Goal: Task Accomplishment & Management: Use online tool/utility

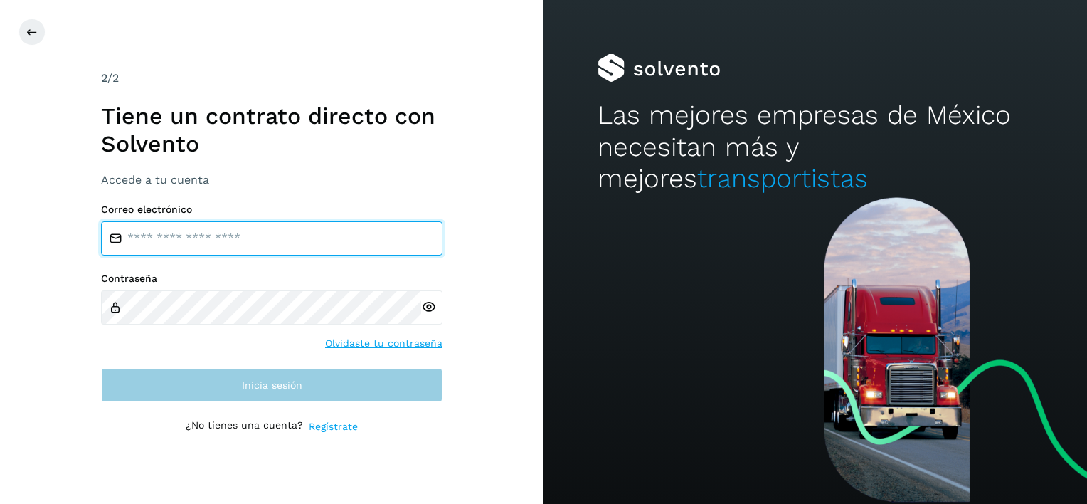
type input "**********"
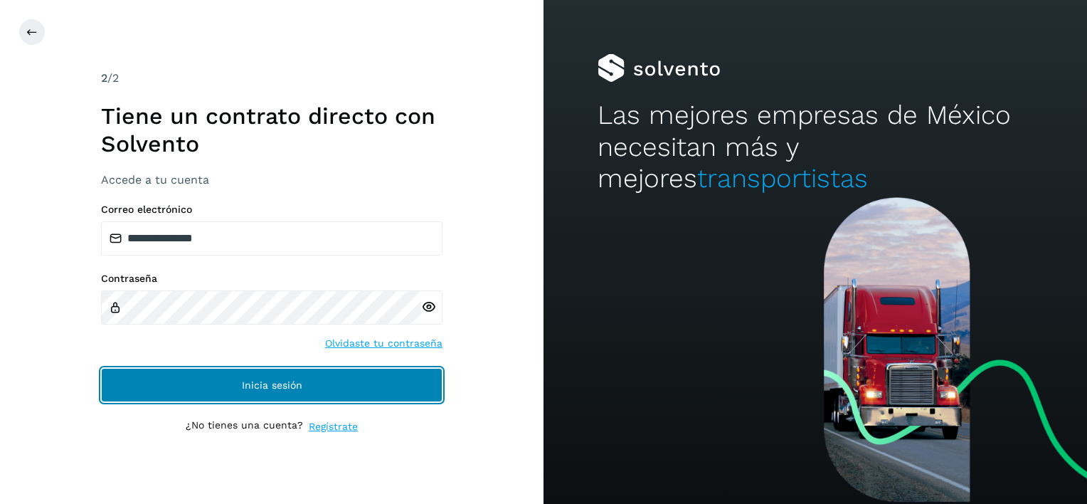
click at [283, 385] on span "Inicia sesión" at bounding box center [272, 385] width 60 height 10
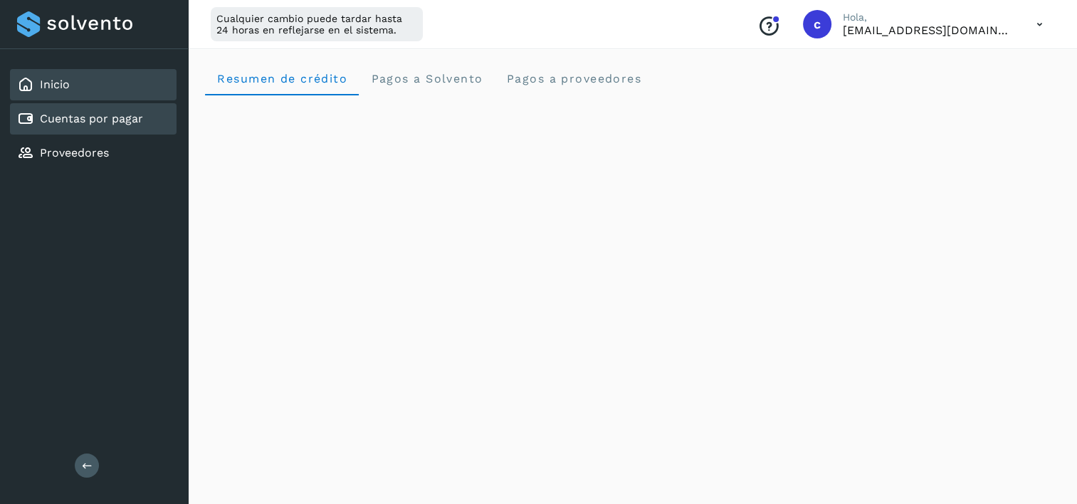
click at [159, 107] on div "Cuentas por pagar" at bounding box center [93, 118] width 167 height 31
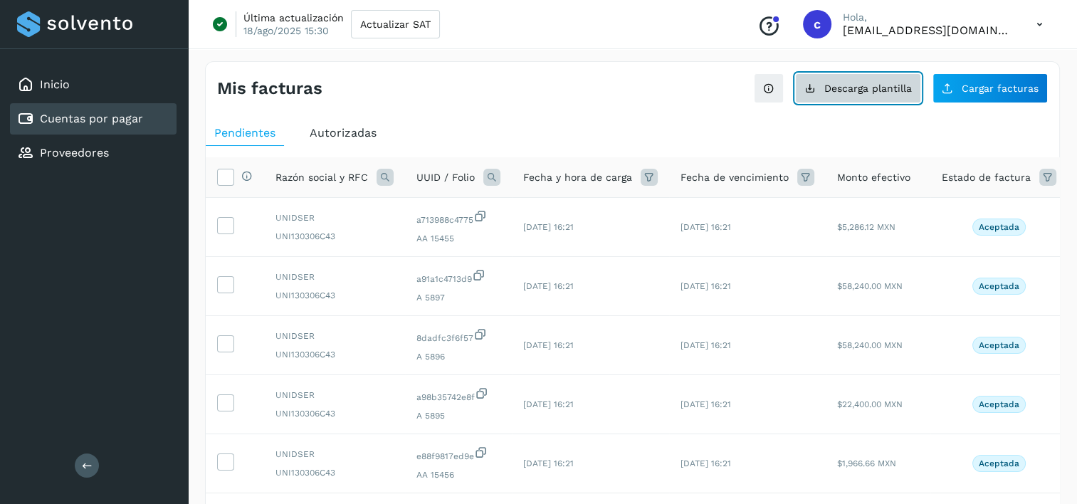
click at [871, 81] on button "Descarga plantilla" at bounding box center [858, 88] width 126 height 30
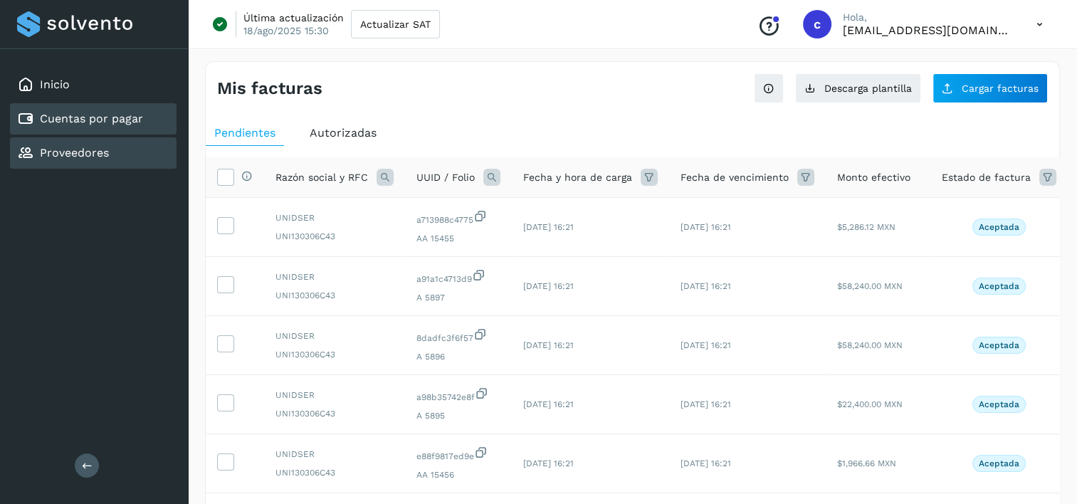
click at [105, 141] on div "Proveedores" at bounding box center [93, 152] width 167 height 31
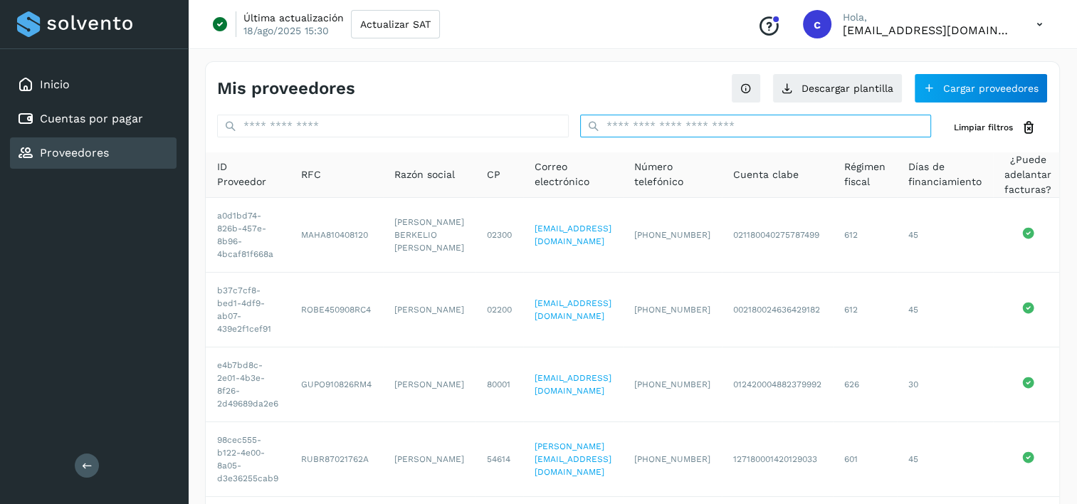
click at [717, 134] on input "text" at bounding box center [756, 126] width 352 height 23
click at [716, 132] on input "text" at bounding box center [756, 126] width 352 height 23
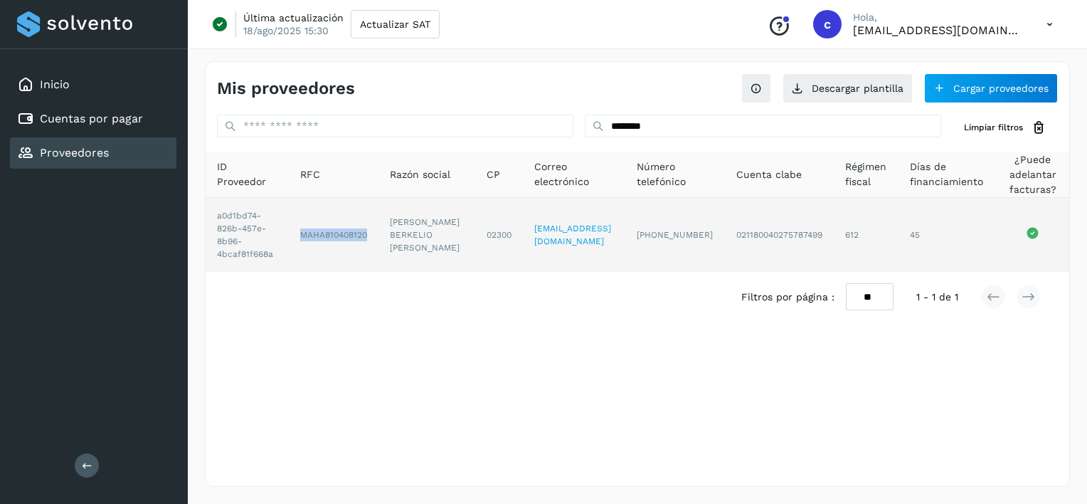
drag, startPoint x: 293, startPoint y: 238, endPoint x: 376, endPoint y: 241, distance: 82.6
click at [376, 241] on td "MAHA810408120" at bounding box center [334, 235] width 90 height 74
copy td "MAHA810408120"
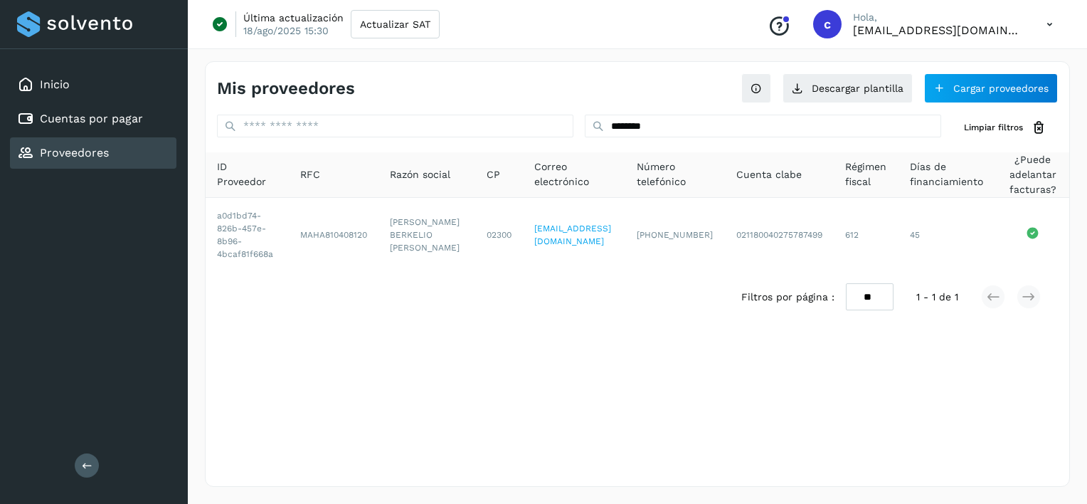
drag, startPoint x: 751, startPoint y: 15, endPoint x: 749, endPoint y: 56, distance: 40.6
click at [751, 15] on div "Última actualización [DATE] 15:30 Actualizar SAT Conoce nuestros beneficios c H…" at bounding box center [638, 24] width 900 height 49
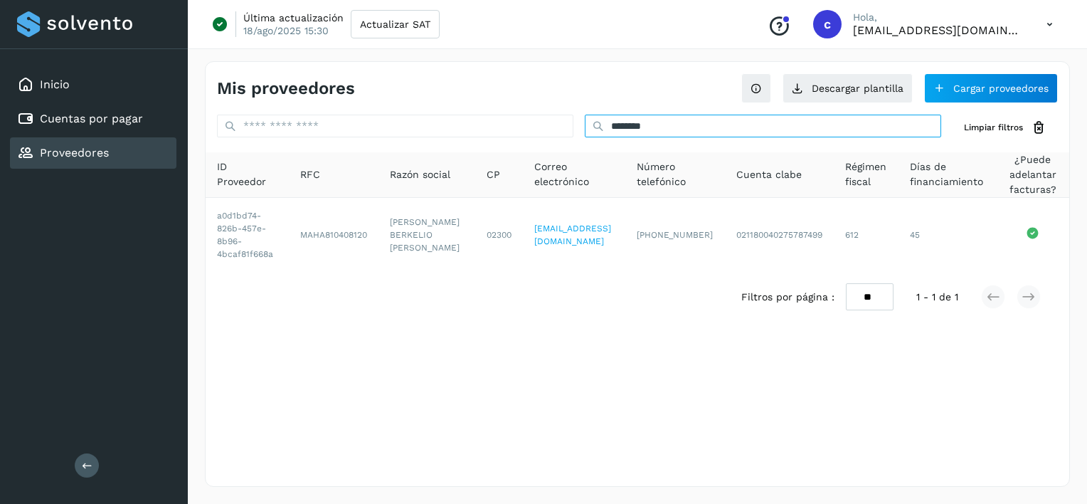
drag, startPoint x: 755, startPoint y: 125, endPoint x: 308, endPoint y: 127, distance: 446.9
click at [308, 127] on div "******** Limpiar filtros" at bounding box center [638, 128] width 864 height 26
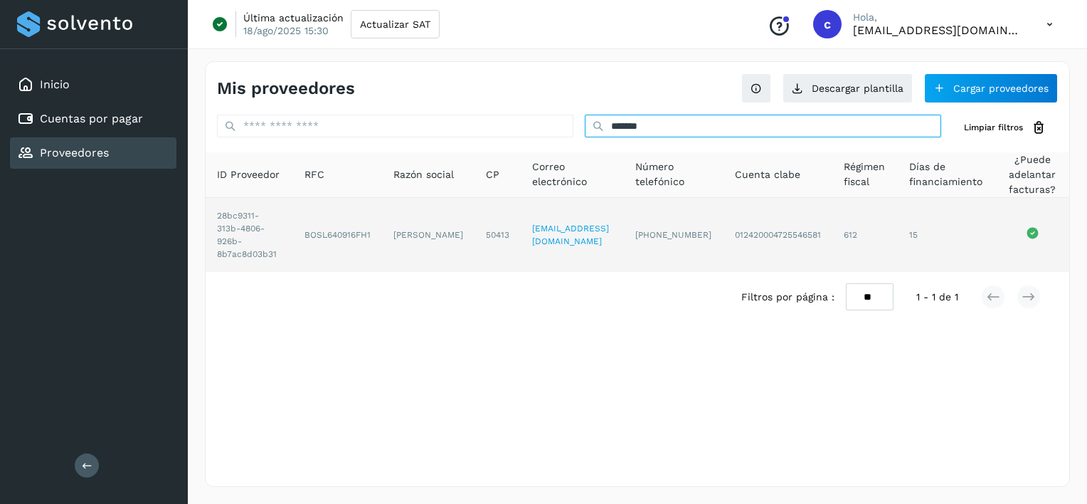
type input "*******"
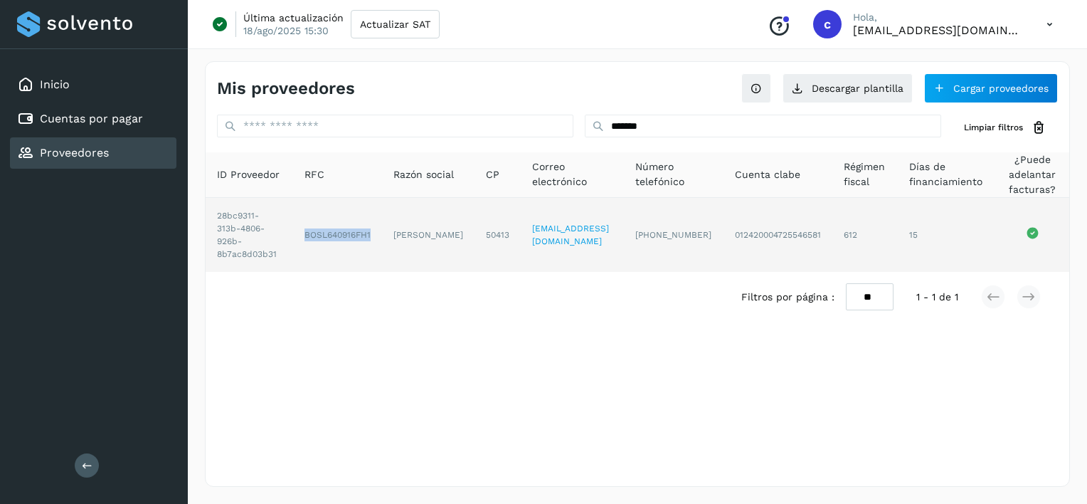
drag, startPoint x: 313, startPoint y: 225, endPoint x: 391, endPoint y: 233, distance: 78.0
click at [382, 233] on td "BOSL640916FH1" at bounding box center [337, 235] width 89 height 74
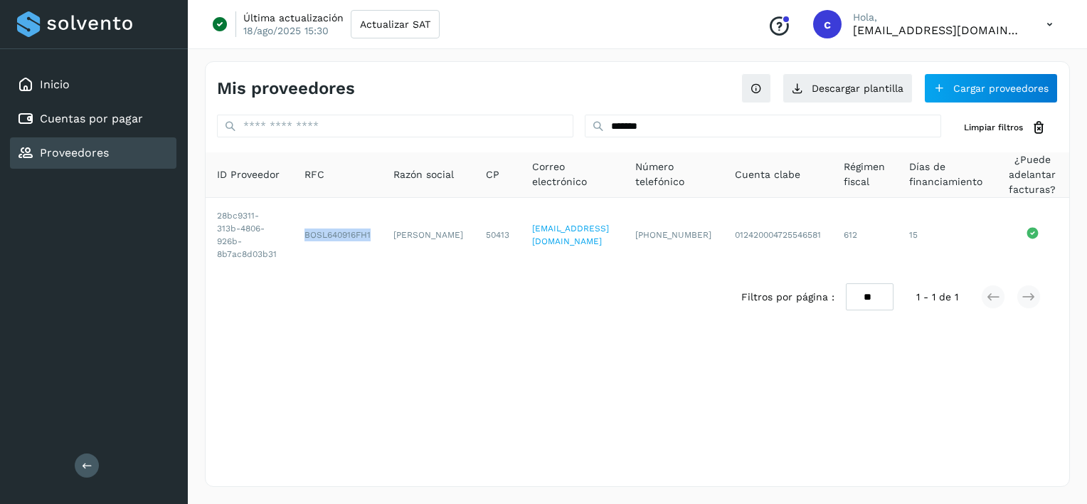
copy td "BOSL640916FH1"
click at [40, 119] on link "Cuentas por pagar" at bounding box center [91, 119] width 103 height 14
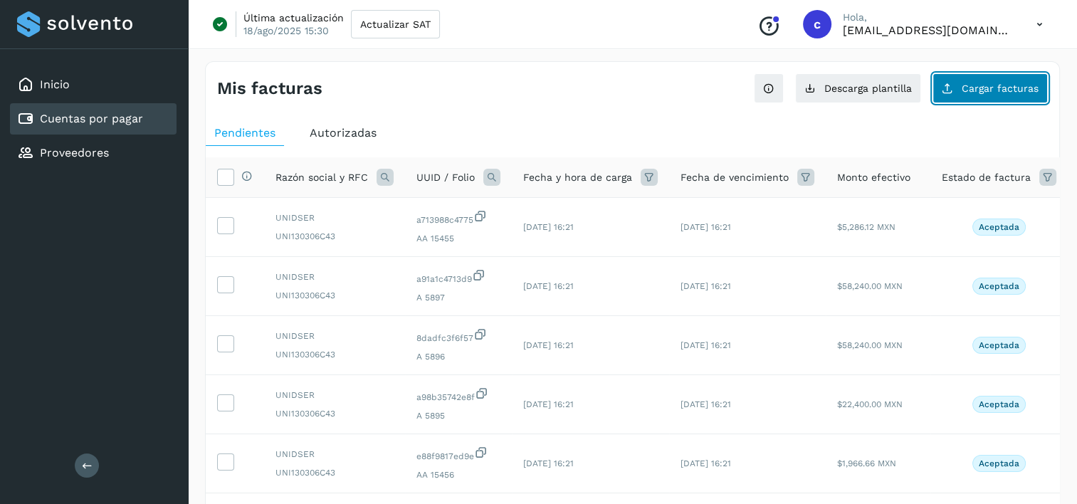
click at [988, 101] on button "Cargar facturas" at bounding box center [989, 88] width 115 height 30
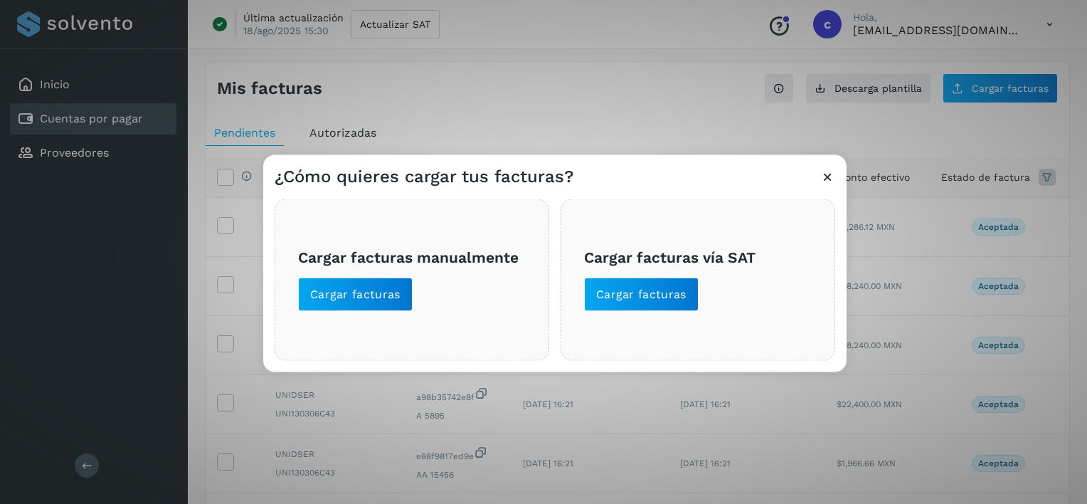
click at [364, 274] on span "Cargar facturas manualmente Cargar facturas" at bounding box center [412, 279] width 228 height 63
click at [364, 296] on span "Cargar facturas" at bounding box center [355, 295] width 90 height 16
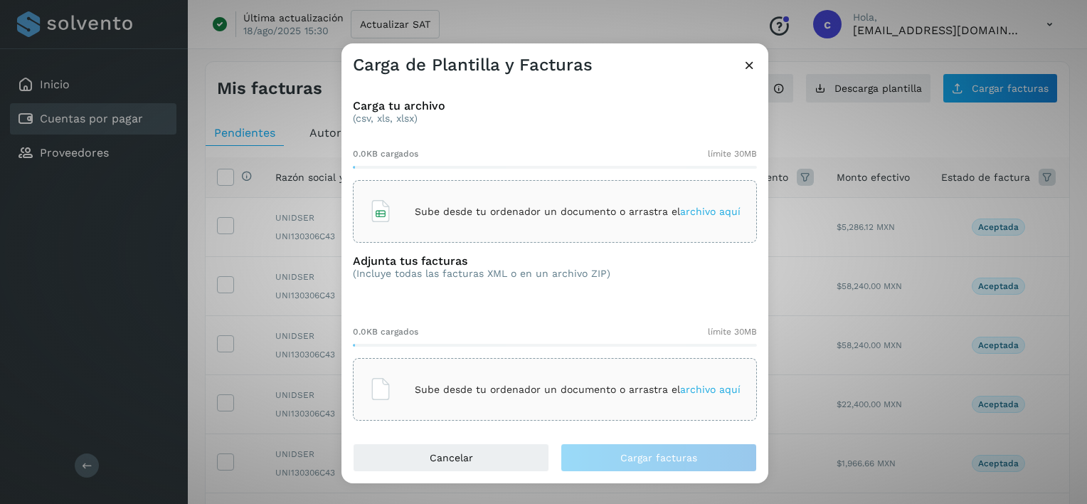
click at [433, 204] on div "Sube desde tu ordenador un documento o arrastra el archivo aquí" at bounding box center [554, 211] width 371 height 38
click at [461, 435] on div "Carga tu archivo (csv, xls, xlsx) 79.4KB cargados límite 30MB Plantilla+de+Fact…" at bounding box center [555, 259] width 427 height 367
click at [473, 404] on div "Sube desde tu ordenador un documento o arrastra el archivo aquí" at bounding box center [554, 389] width 371 height 38
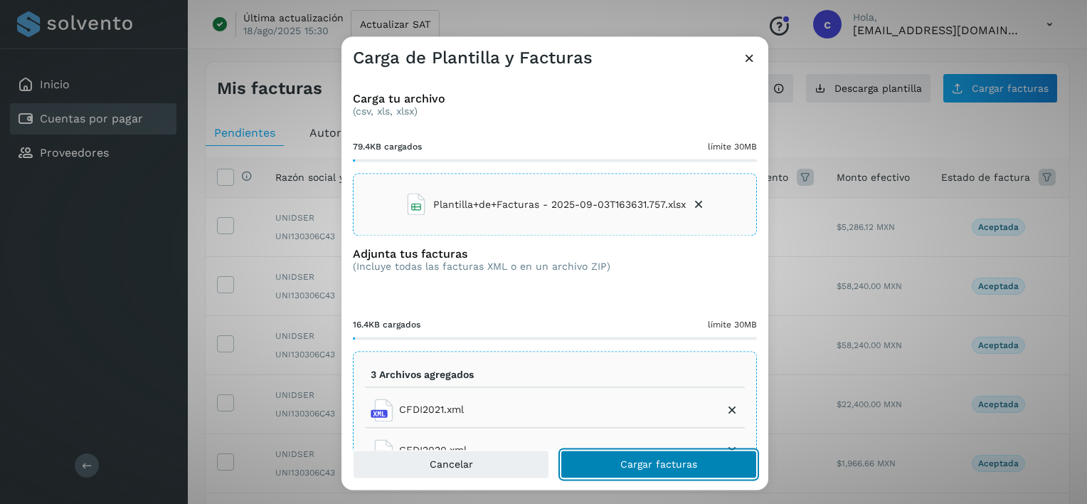
click at [677, 452] on button "Cargar facturas" at bounding box center [659, 464] width 196 height 28
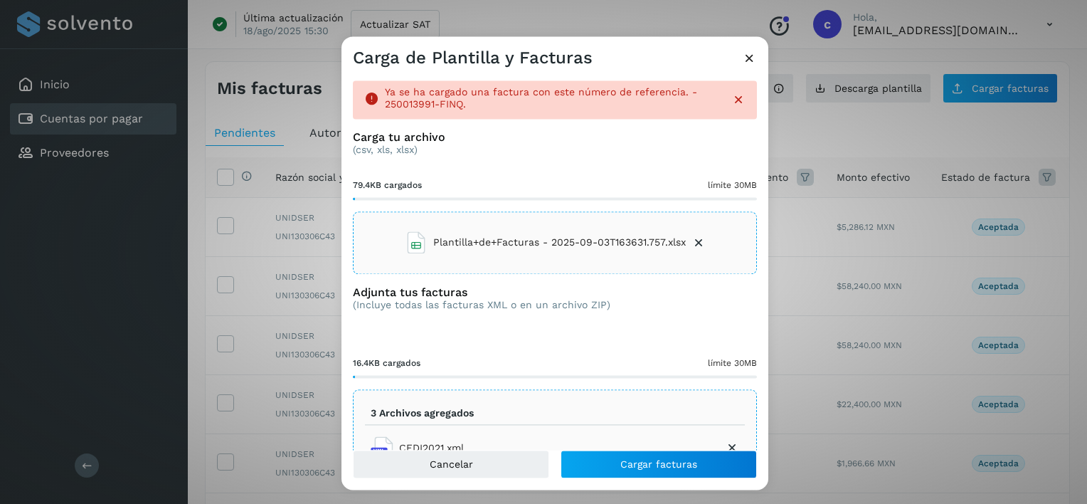
click at [693, 246] on icon at bounding box center [699, 243] width 14 height 14
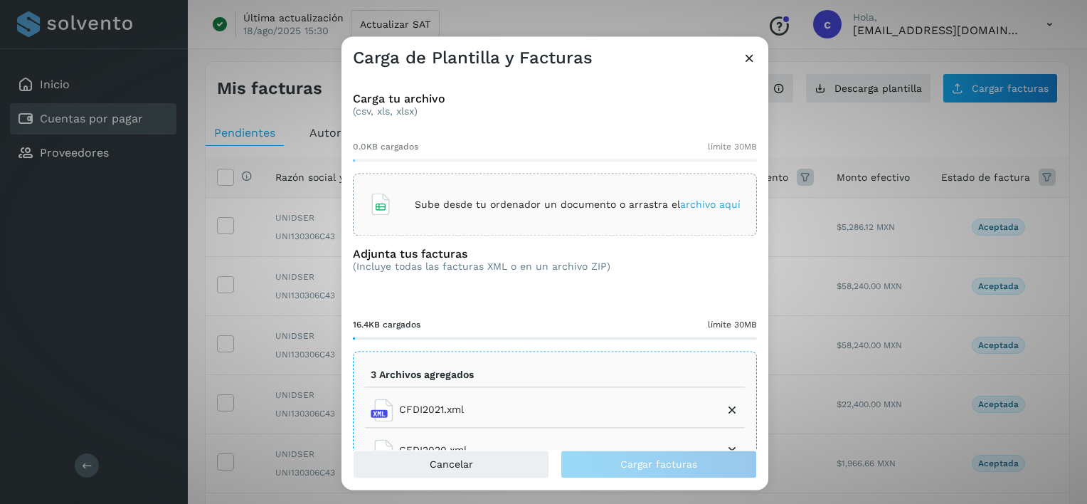
click at [473, 211] on div "Sube desde tu ordenador un documento o arrastra el archivo aquí" at bounding box center [554, 204] width 371 height 38
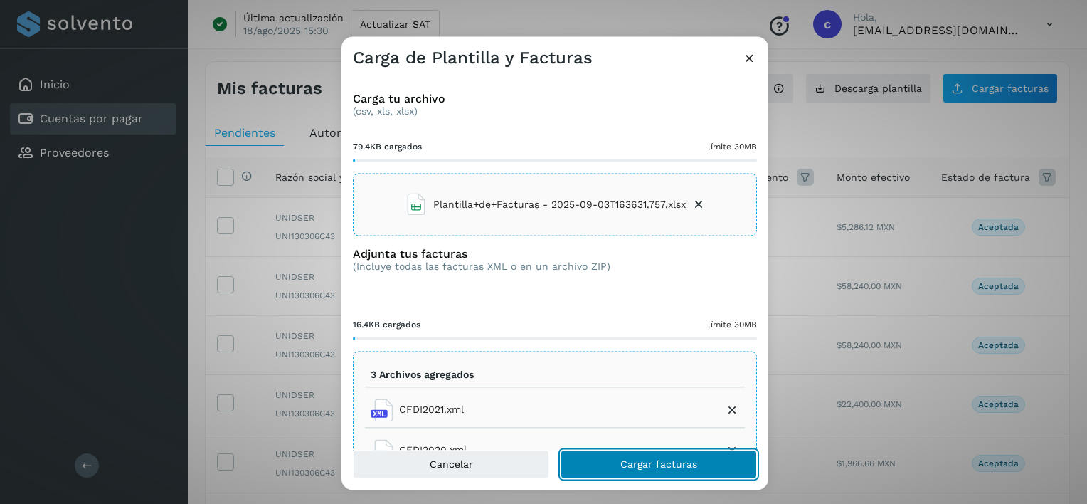
click at [702, 470] on button "Cargar facturas" at bounding box center [659, 464] width 196 height 28
